Goal: Information Seeking & Learning: Learn about a topic

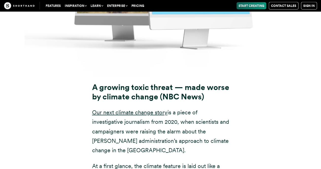
scroll to position [3454, 0]
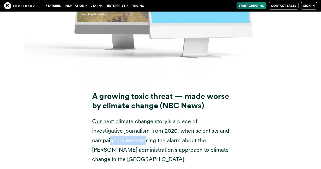
drag, startPoint x: 108, startPoint y: 105, endPoint x: 146, endPoint y: 100, distance: 38.2
click at [145, 117] on p "Our next climate change story is a piece of investigative journalism from 2020,…" at bounding box center [160, 140] width 137 height 47
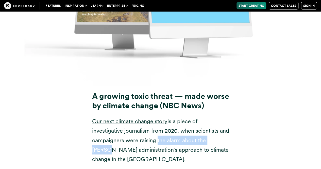
drag, startPoint x: 165, startPoint y: 104, endPoint x: 232, endPoint y: 104, distance: 66.5
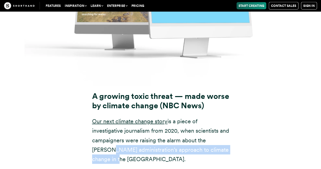
drag, startPoint x: 222, startPoint y: 116, endPoint x: 95, endPoint y: 110, distance: 126.6
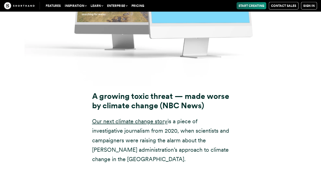
click at [108, 117] on p "Our next climate change story is a piece of investigative journalism from 2020,…" at bounding box center [160, 140] width 137 height 47
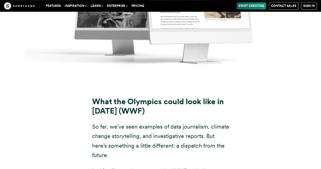
scroll to position [5054, 0]
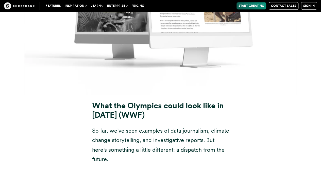
click at [111, 101] on strong "What the Olympics could look like in [DATE]" at bounding box center [158, 110] width 132 height 19
